Goal: Find contact information: Find contact information

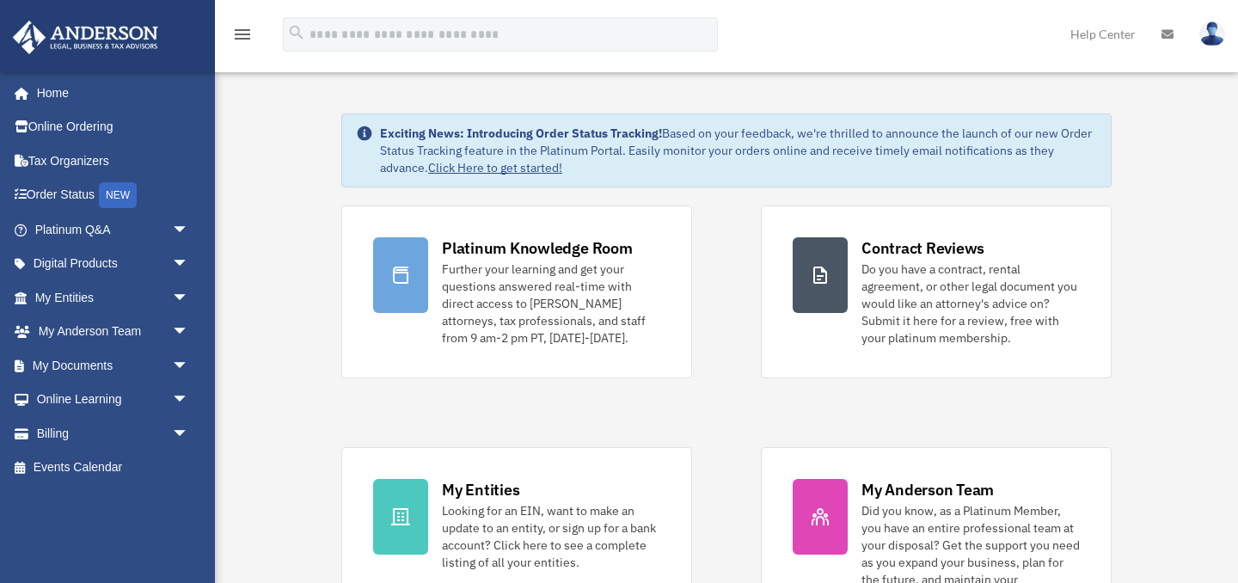
click at [1124, 36] on link "Help Center" at bounding box center [1103, 34] width 91 height 68
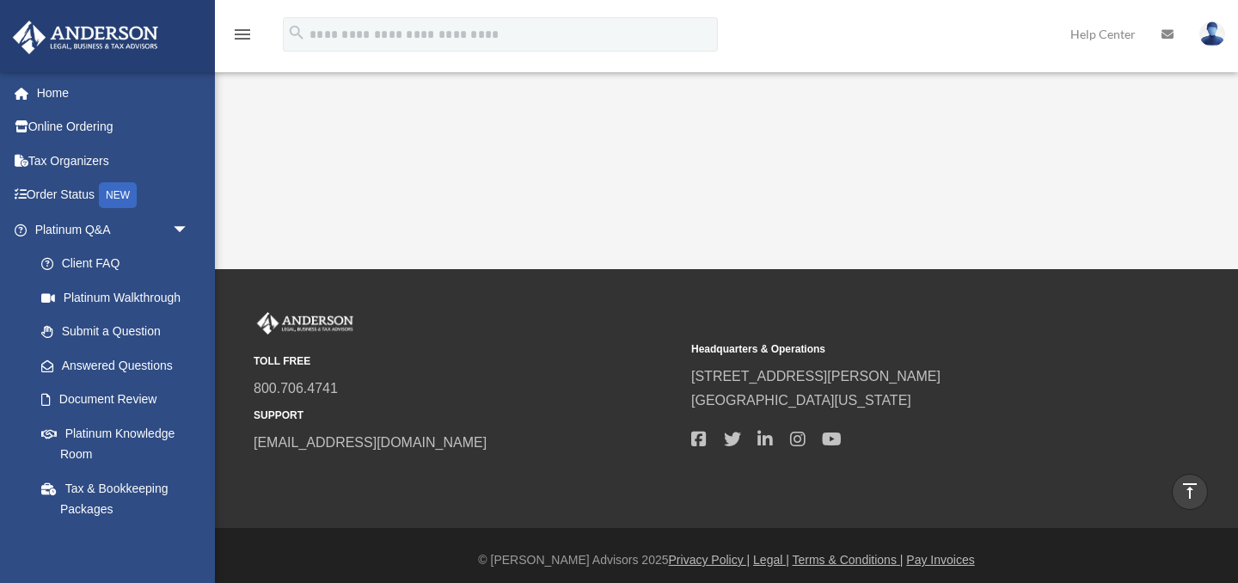
scroll to position [484, 0]
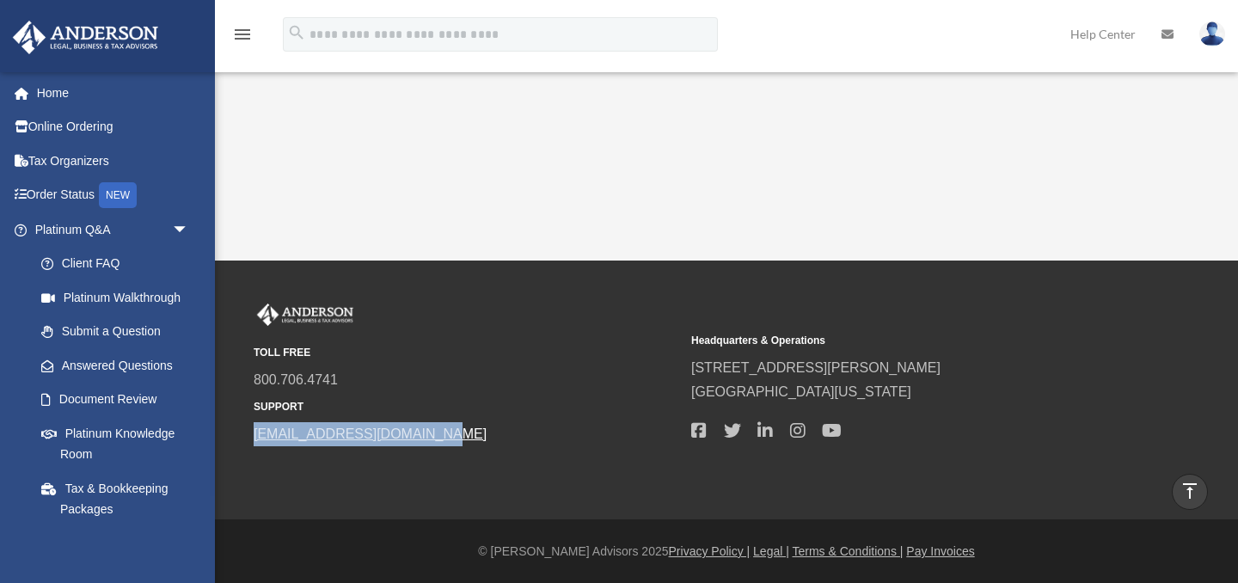
drag, startPoint x: 435, startPoint y: 437, endPoint x: 253, endPoint y: 432, distance: 182.3
click at [254, 432] on span "[EMAIL_ADDRESS][DOMAIN_NAME]" at bounding box center [467, 434] width 426 height 24
copy link "[EMAIL_ADDRESS][DOMAIN_NAME]"
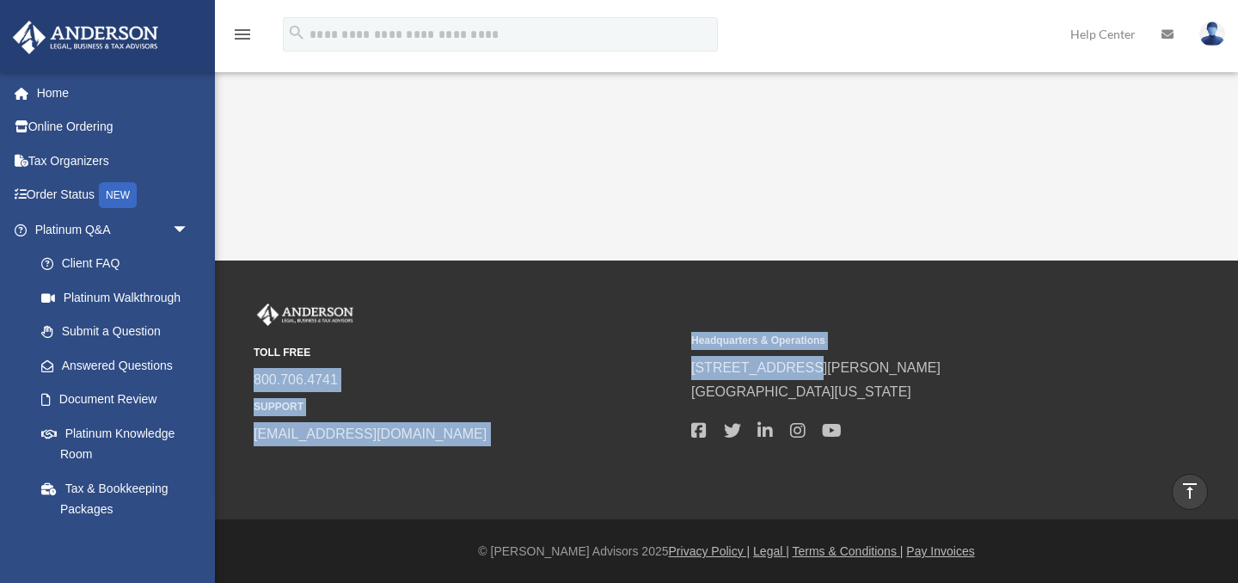
drag, startPoint x: 682, startPoint y: 365, endPoint x: 797, endPoint y: 374, distance: 115.6
click at [797, 374] on div "TOLL FREE 800.706.4741 SUPPORT [EMAIL_ADDRESS][DOMAIN_NAME] Headquarters & Oper…" at bounding box center [727, 375] width 946 height 143
drag, startPoint x: 864, startPoint y: 392, endPoint x: 694, endPoint y: 368, distance: 171.9
click at [694, 368] on div "Headquarters & Operations [STREET_ADDRESS][PERSON_NAME] [GEOGRAPHIC_DATA], [US_…" at bounding box center [904, 386] width 426 height 120
copy div "[STREET_ADDRESS][PERSON_NAME][US_STATE]"
